Goal: Download file/media

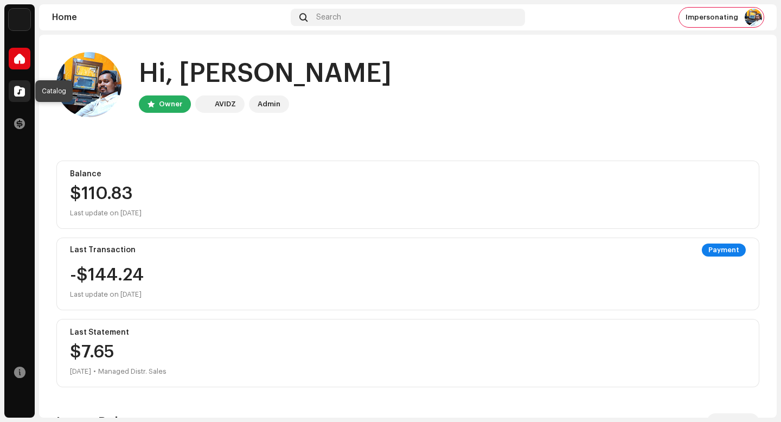
click at [21, 88] on span at bounding box center [19, 91] width 11 height 9
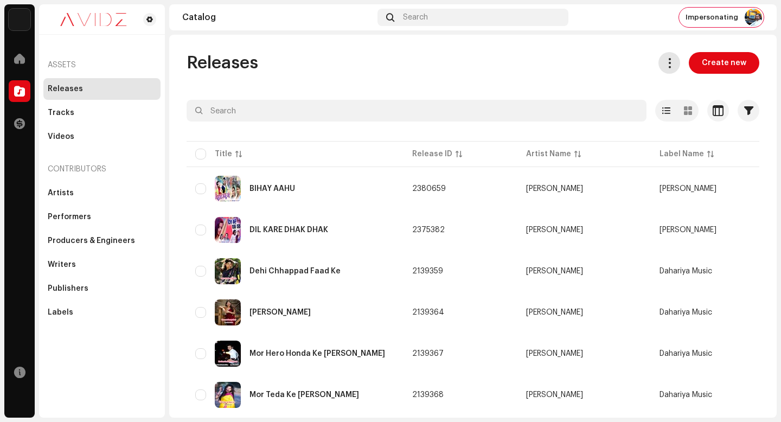
click at [665, 66] on span at bounding box center [670, 63] width 10 height 9
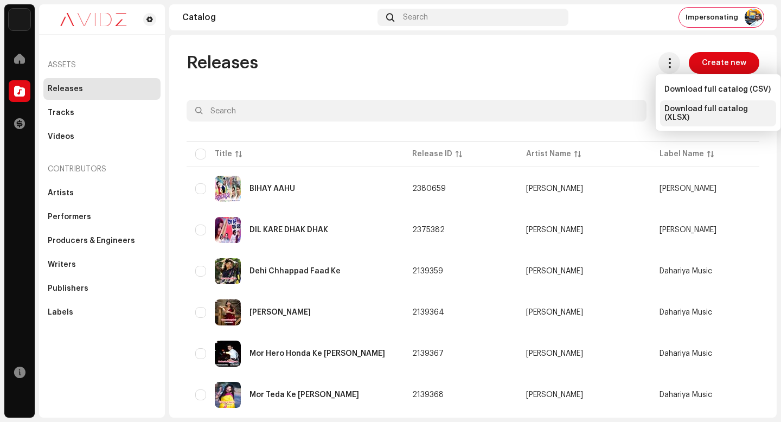
click at [693, 113] on span "Download full catalog (XLSX)" at bounding box center [718, 113] width 107 height 17
click at [564, 65] on div "Releases Create new" at bounding box center [473, 63] width 573 height 22
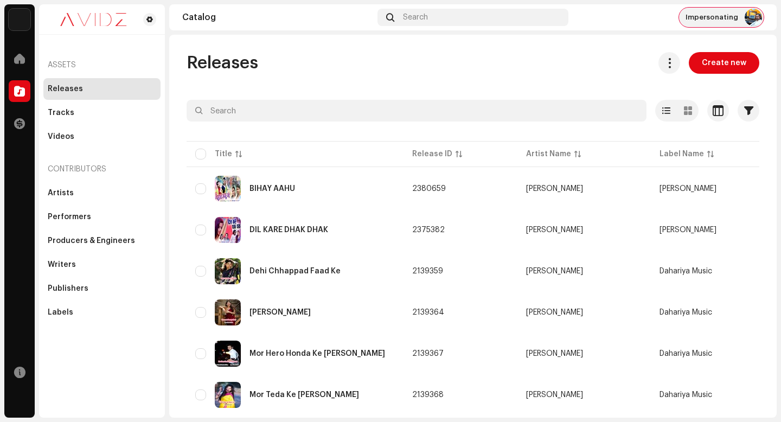
click at [703, 16] on span "Impersonating" at bounding box center [712, 17] width 53 height 9
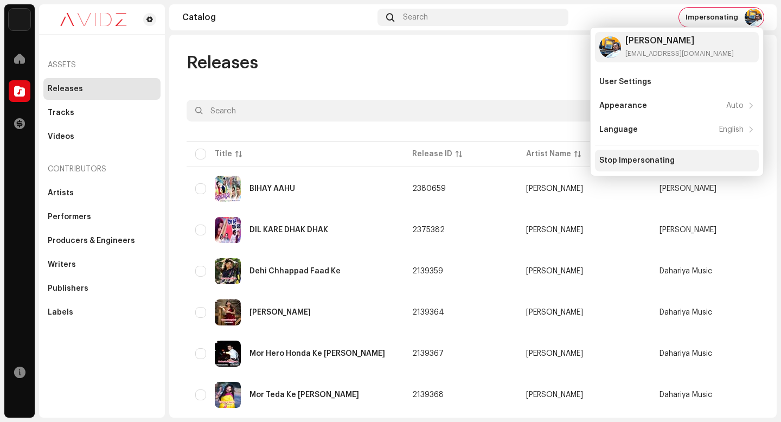
click at [661, 156] on div "Stop Impersonating" at bounding box center [637, 160] width 75 height 9
